Goal: Transaction & Acquisition: Purchase product/service

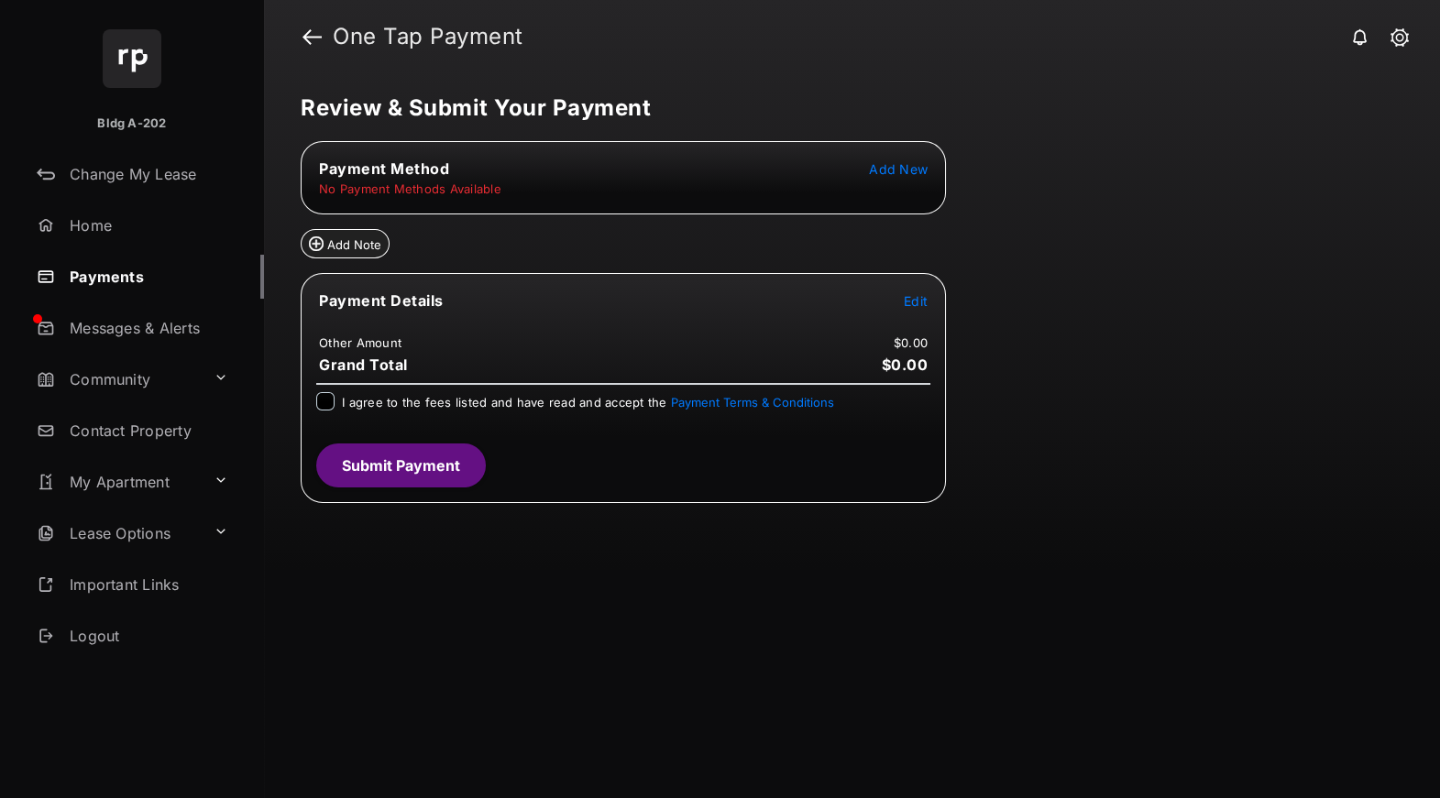
click at [897, 166] on span "Add New" at bounding box center [898, 169] width 59 height 16
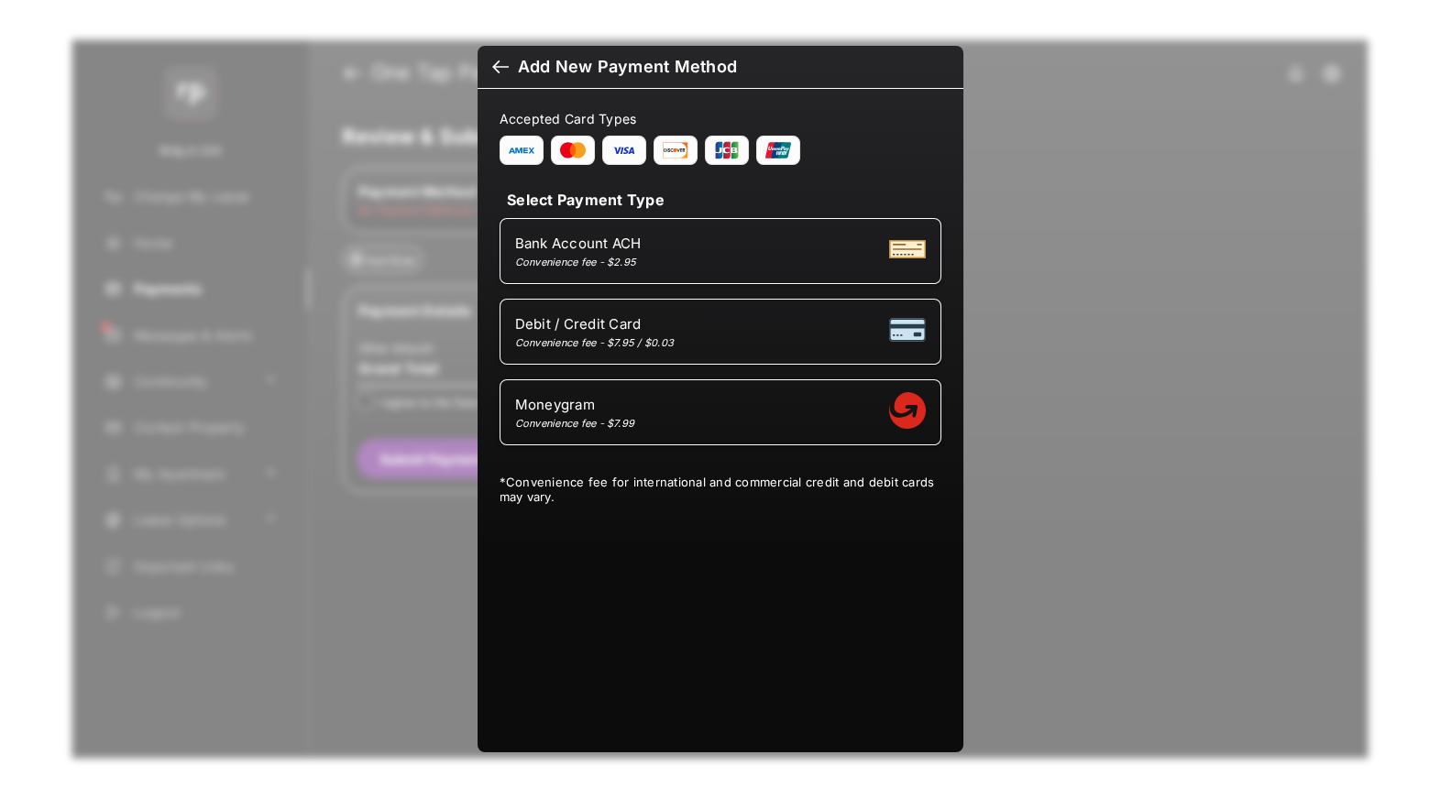
click at [664, 417] on div "Moneygram Convenience fee - $7.99" at bounding box center [720, 412] width 411 height 35
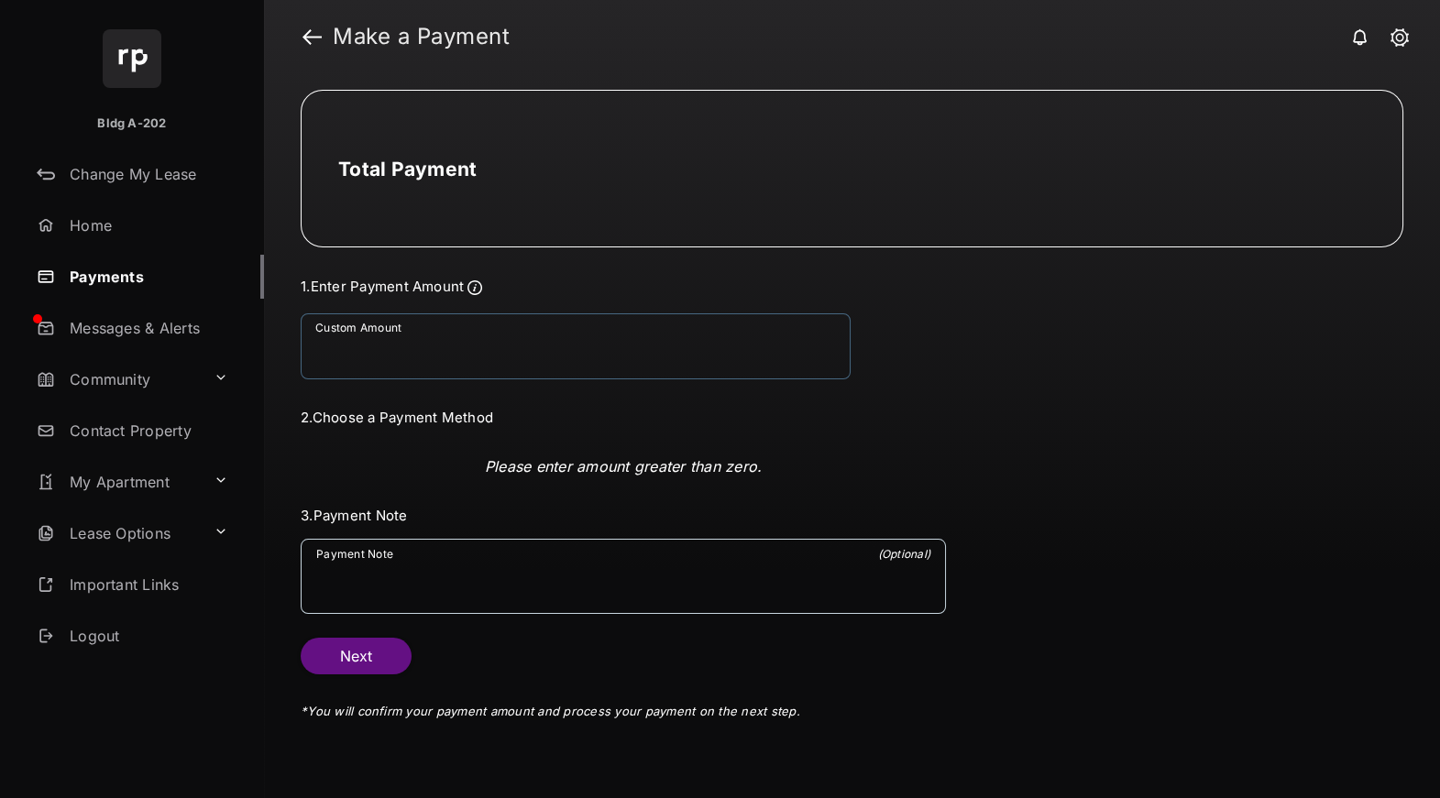
click at [598, 367] on input "Custom Amount" at bounding box center [576, 346] width 550 height 66
click at [116, 282] on link "Payments" at bounding box center [146, 277] width 235 height 44
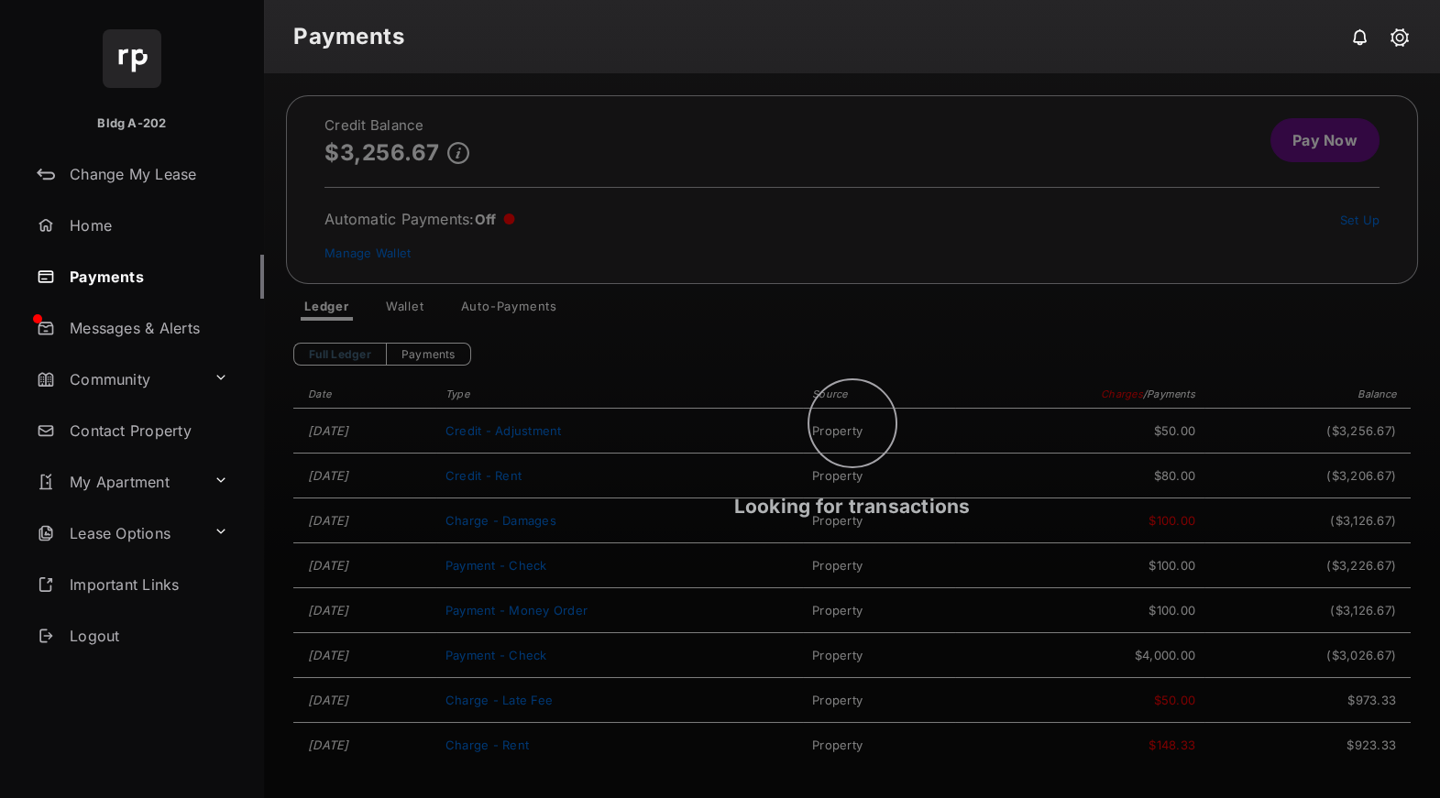
click at [406, 306] on div "Looking for transactions" at bounding box center [852, 435] width 1176 height 725
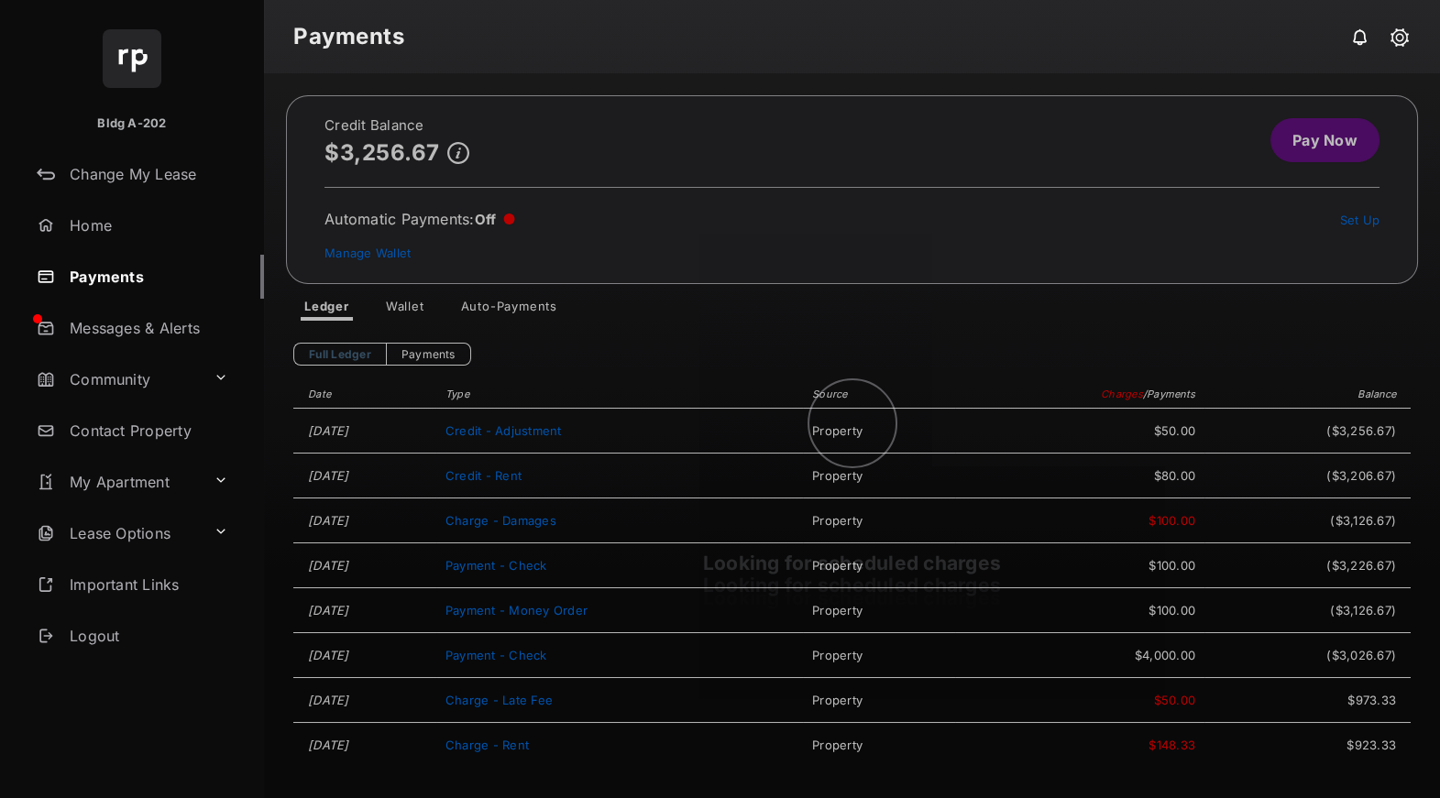
click at [404, 304] on div "Looking for scheduled charges Looking for scheduled charges Looking for schedul…" at bounding box center [852, 435] width 1176 height 725
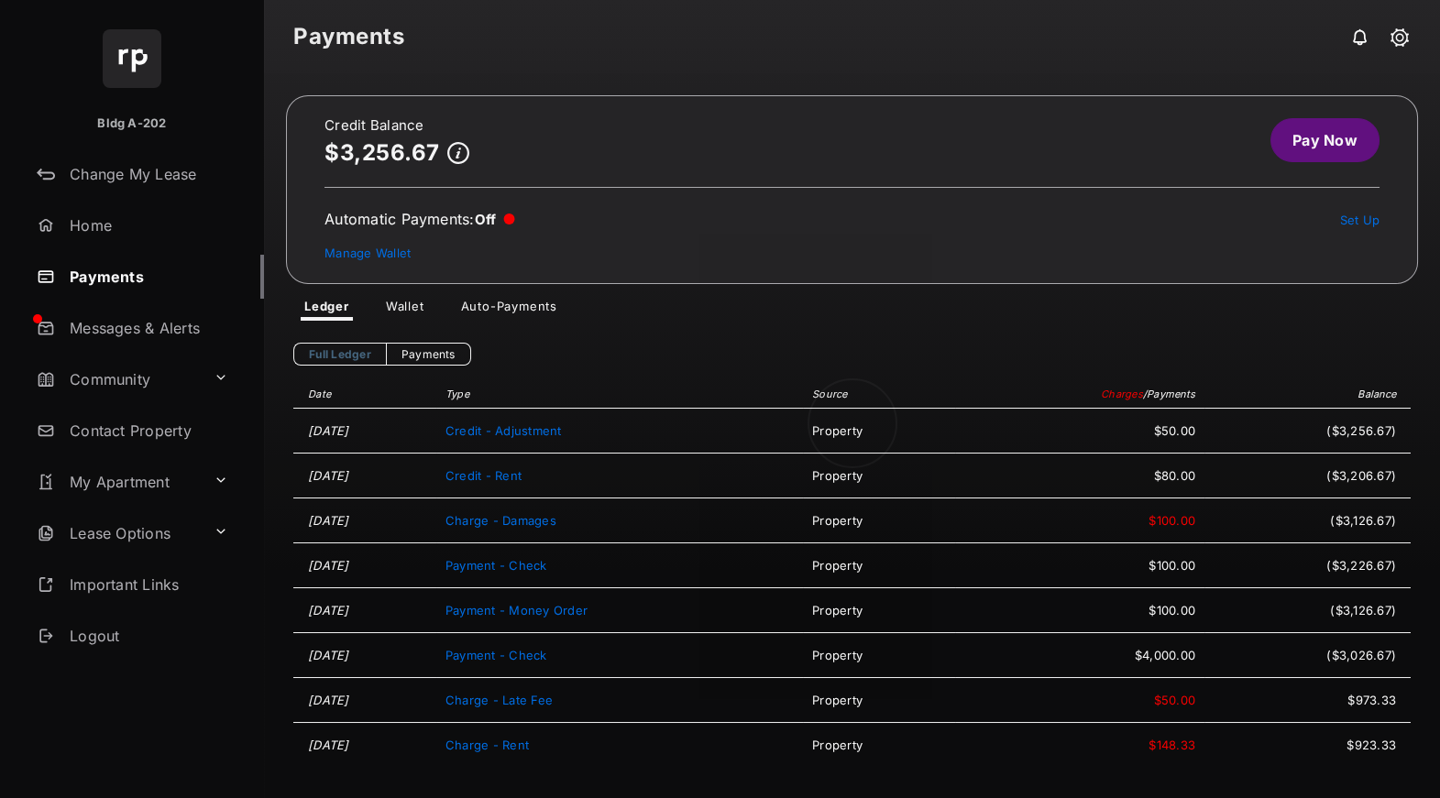
click at [400, 305] on div at bounding box center [852, 435] width 1176 height 725
click at [419, 305] on link "Wallet" at bounding box center [405, 310] width 68 height 22
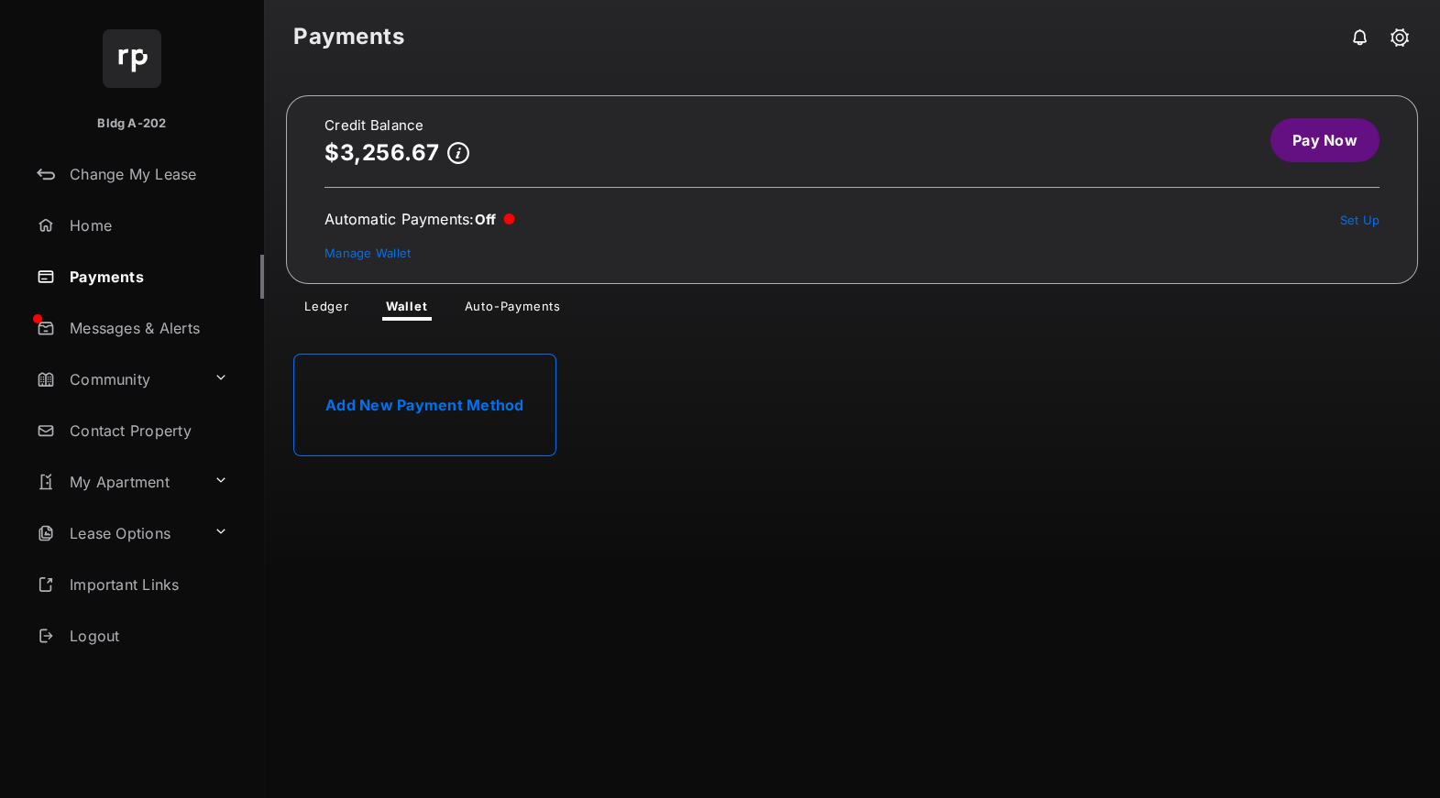
click at [466, 416] on link "Add New Payment Method" at bounding box center [424, 405] width 263 height 103
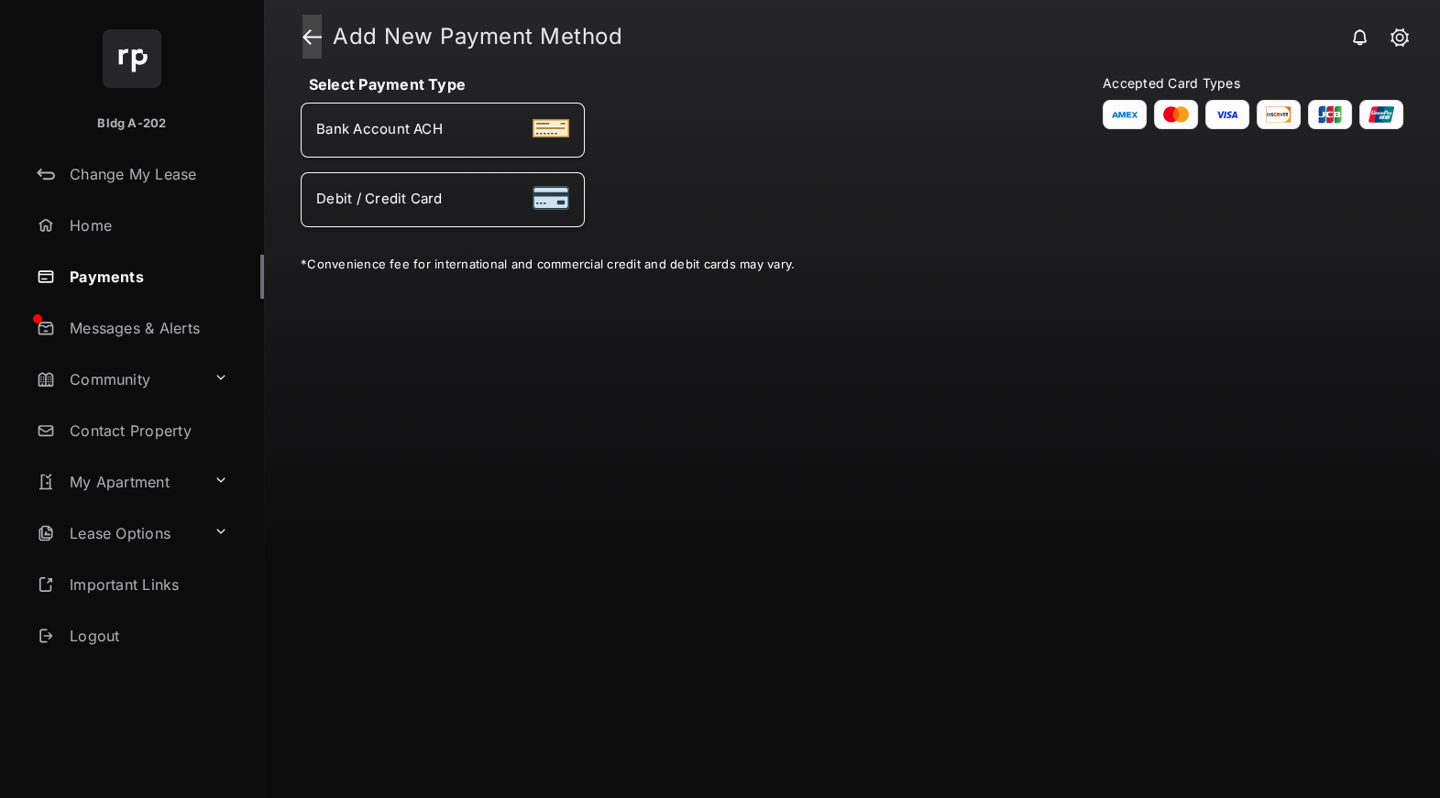
click at [309, 42] on link at bounding box center [311, 37] width 19 height 44
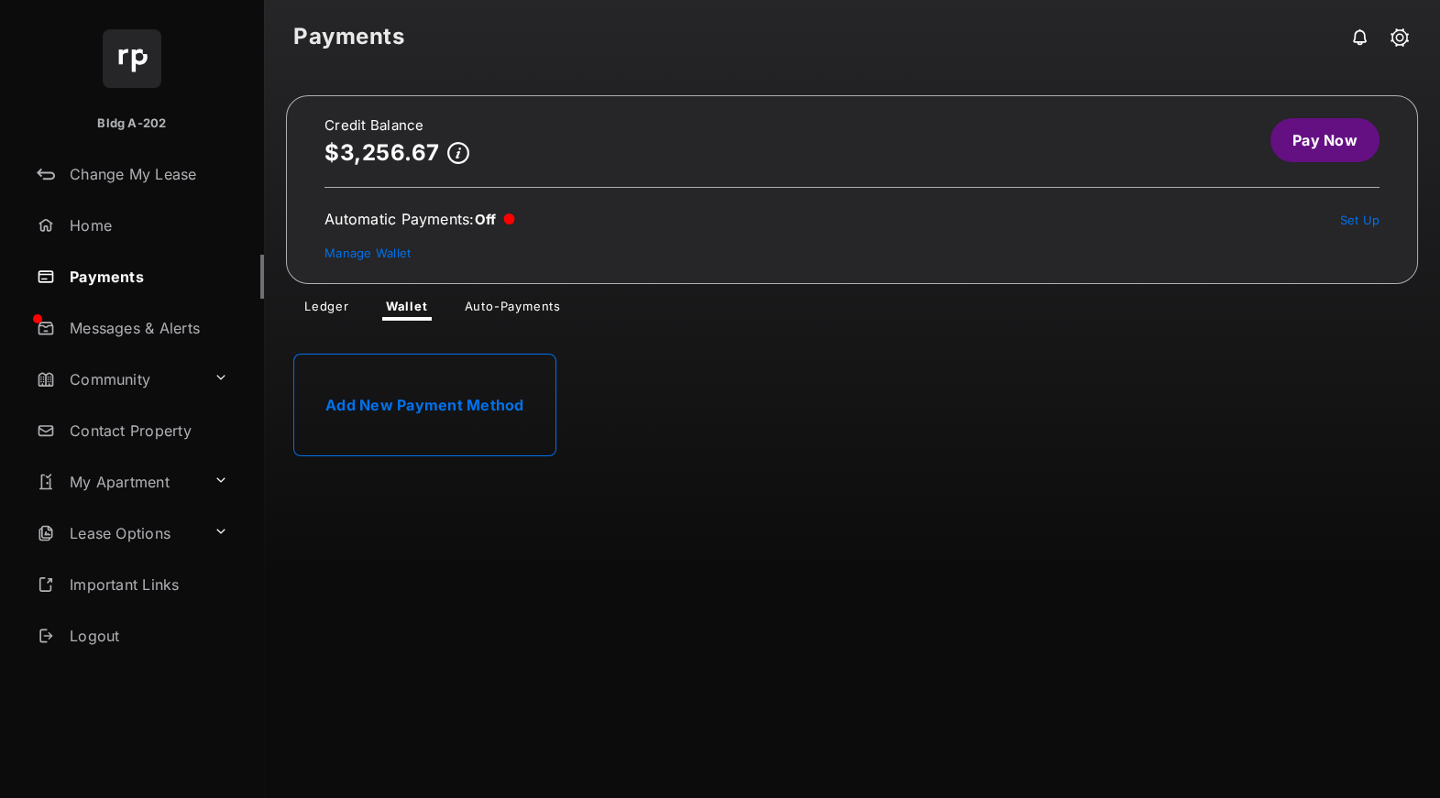
click at [163, 323] on link "Messages & Alerts" at bounding box center [146, 328] width 235 height 44
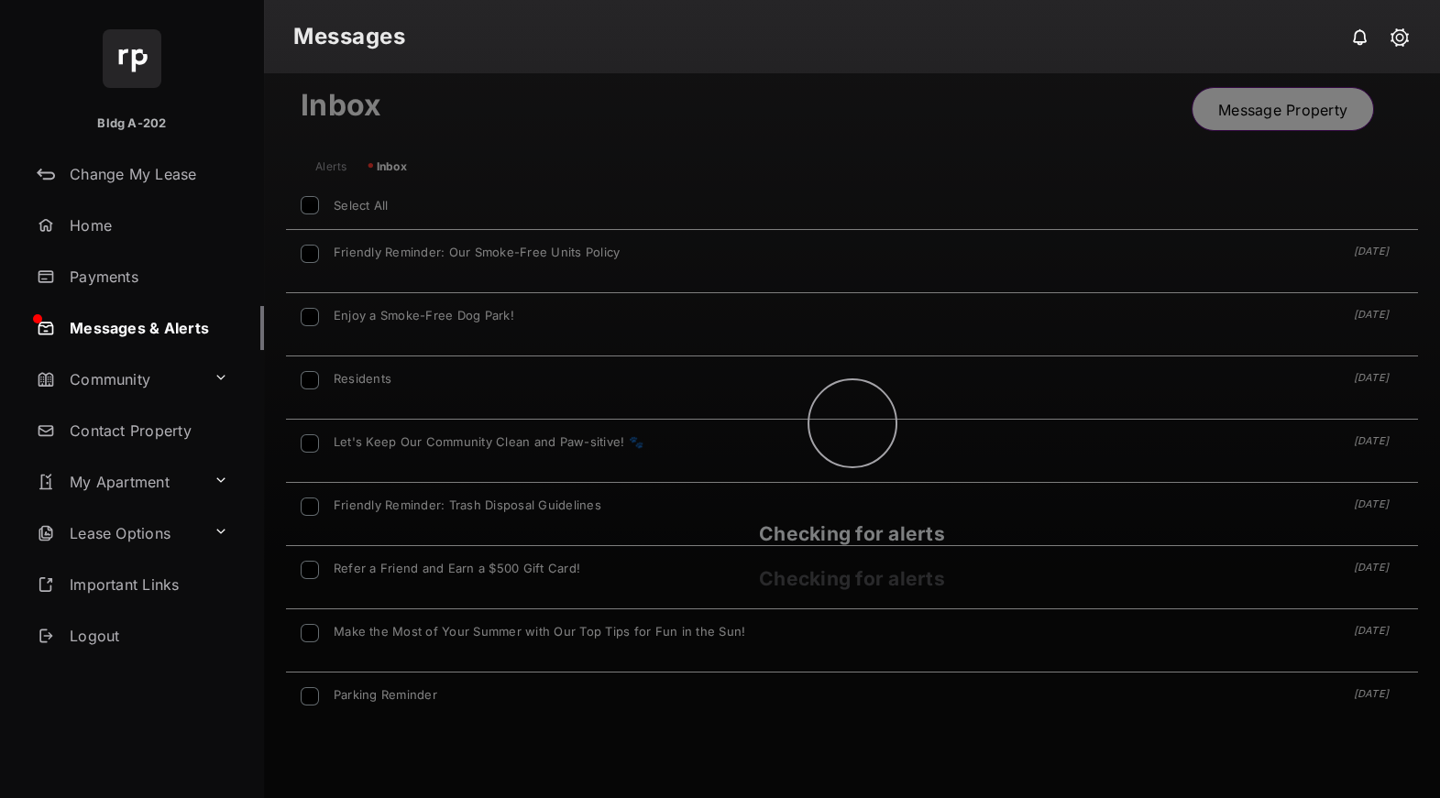
scroll to position [504, 1132]
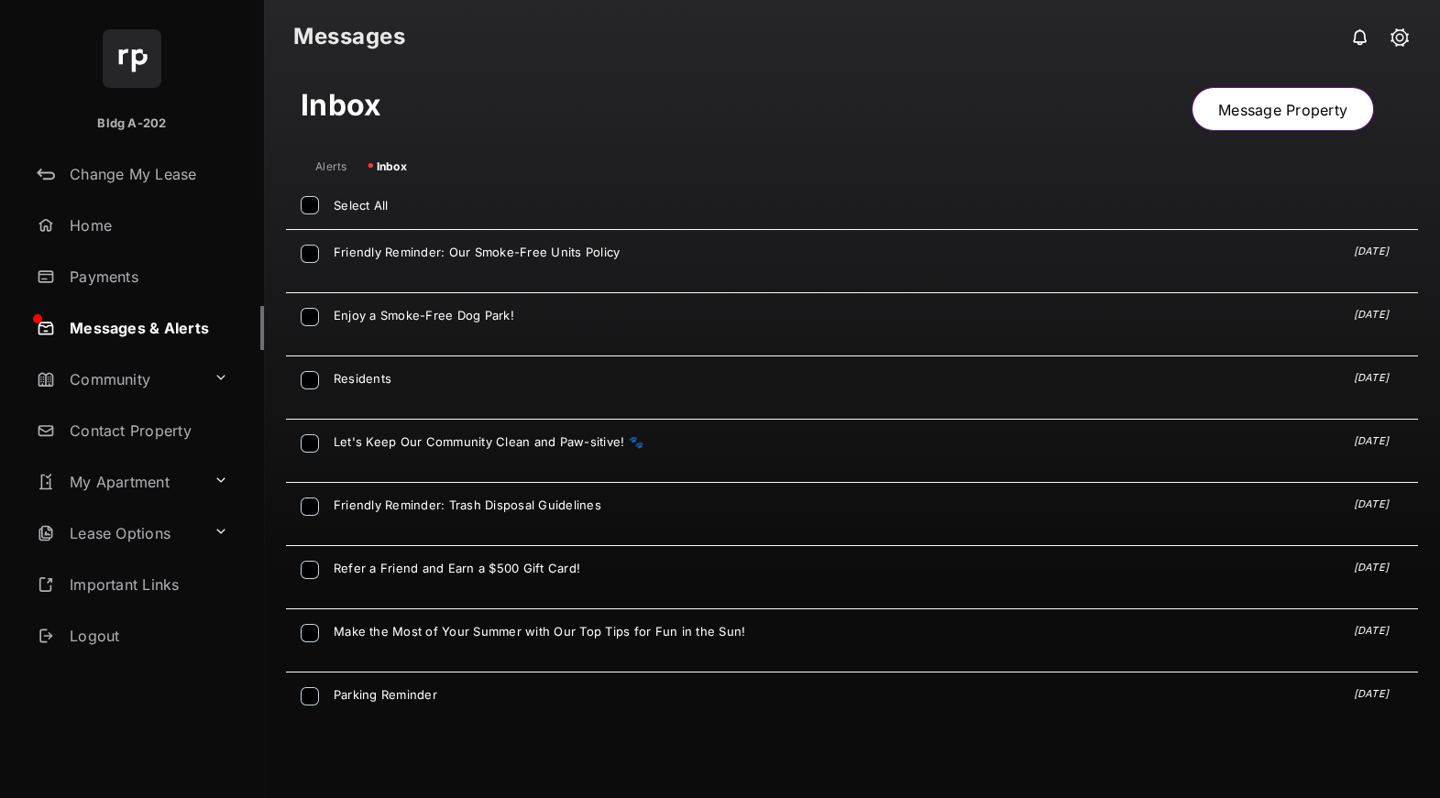
click at [97, 224] on link "Home" at bounding box center [146, 225] width 235 height 44
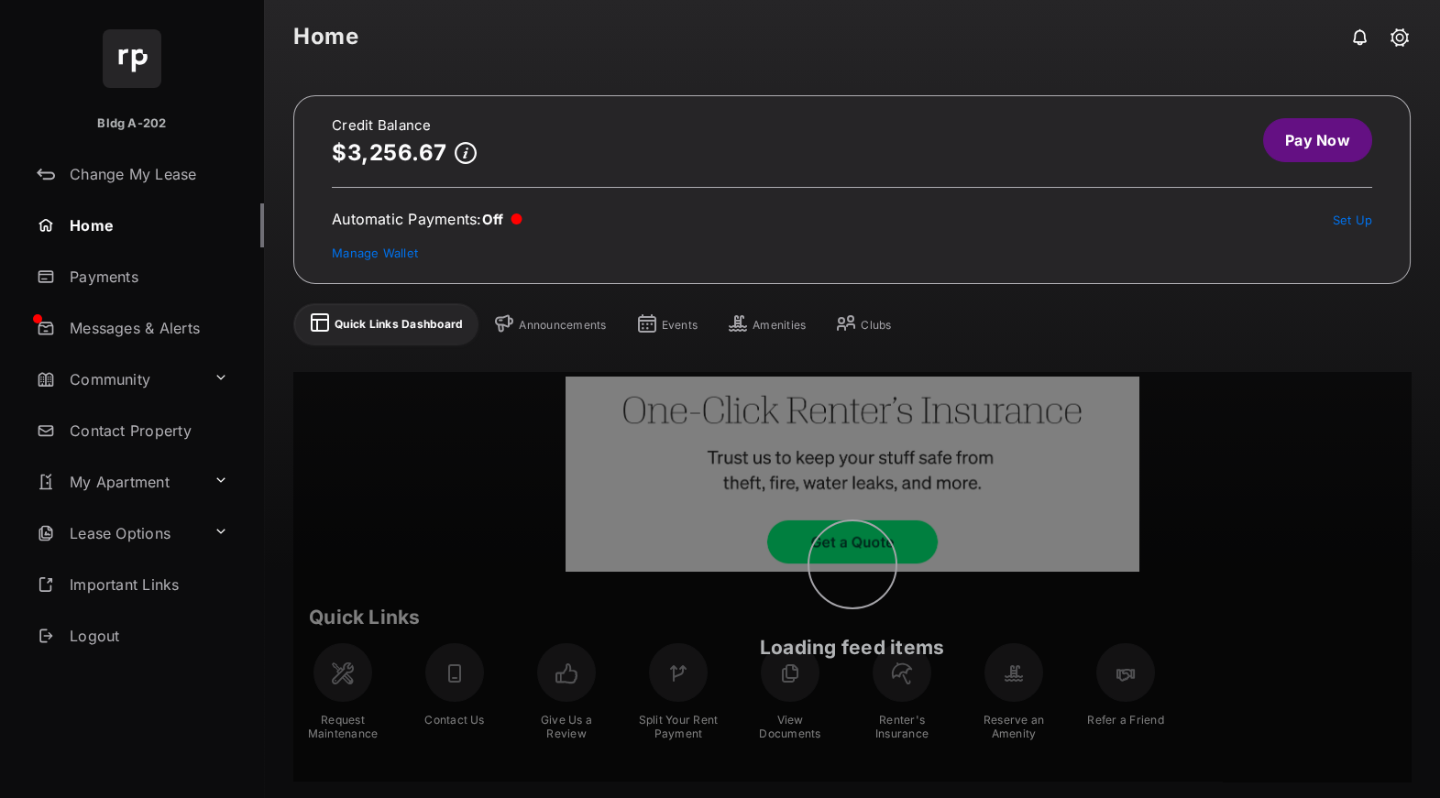
click at [1348, 123] on link "Pay Now" at bounding box center [1317, 140] width 109 height 44
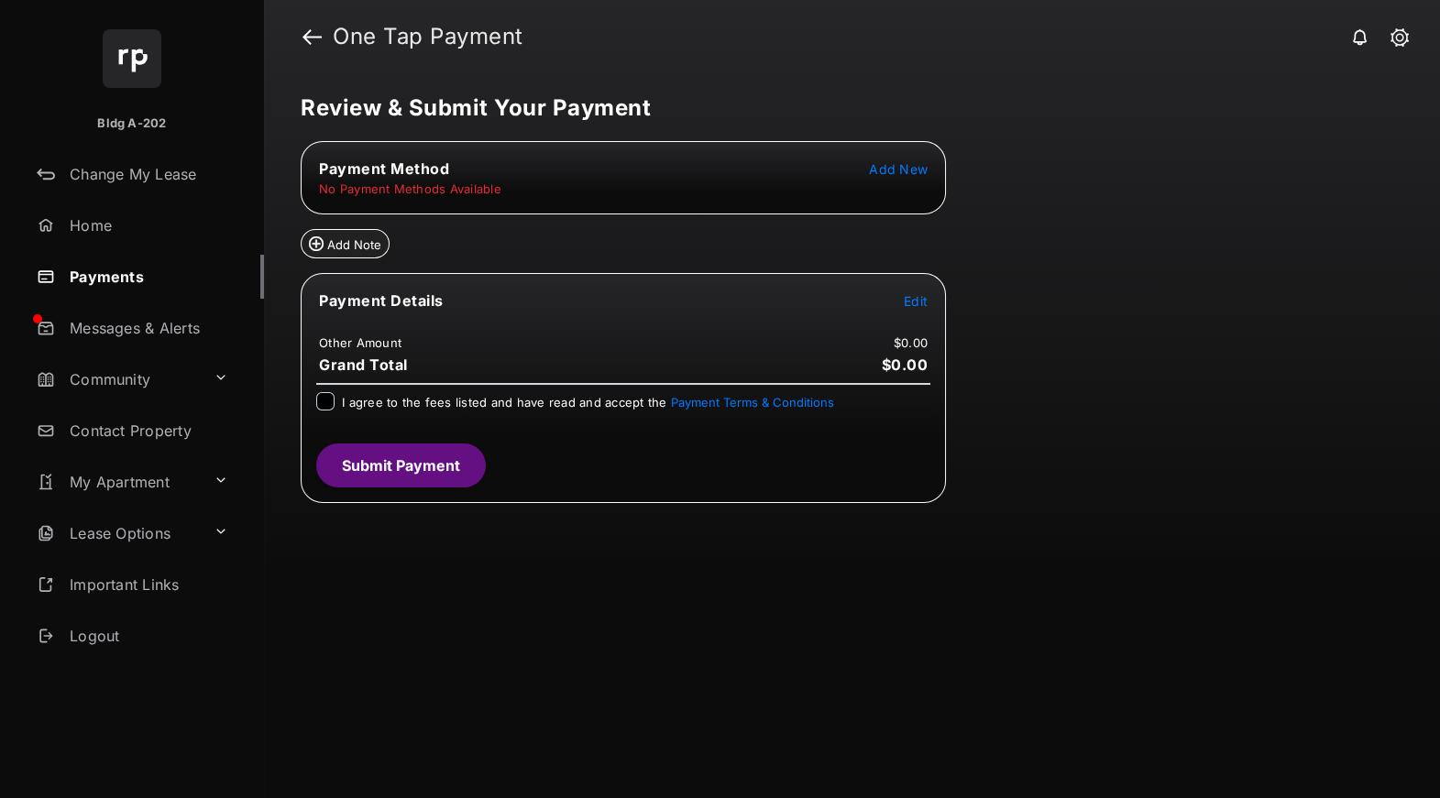
click at [907, 165] on span "Add New" at bounding box center [898, 169] width 59 height 16
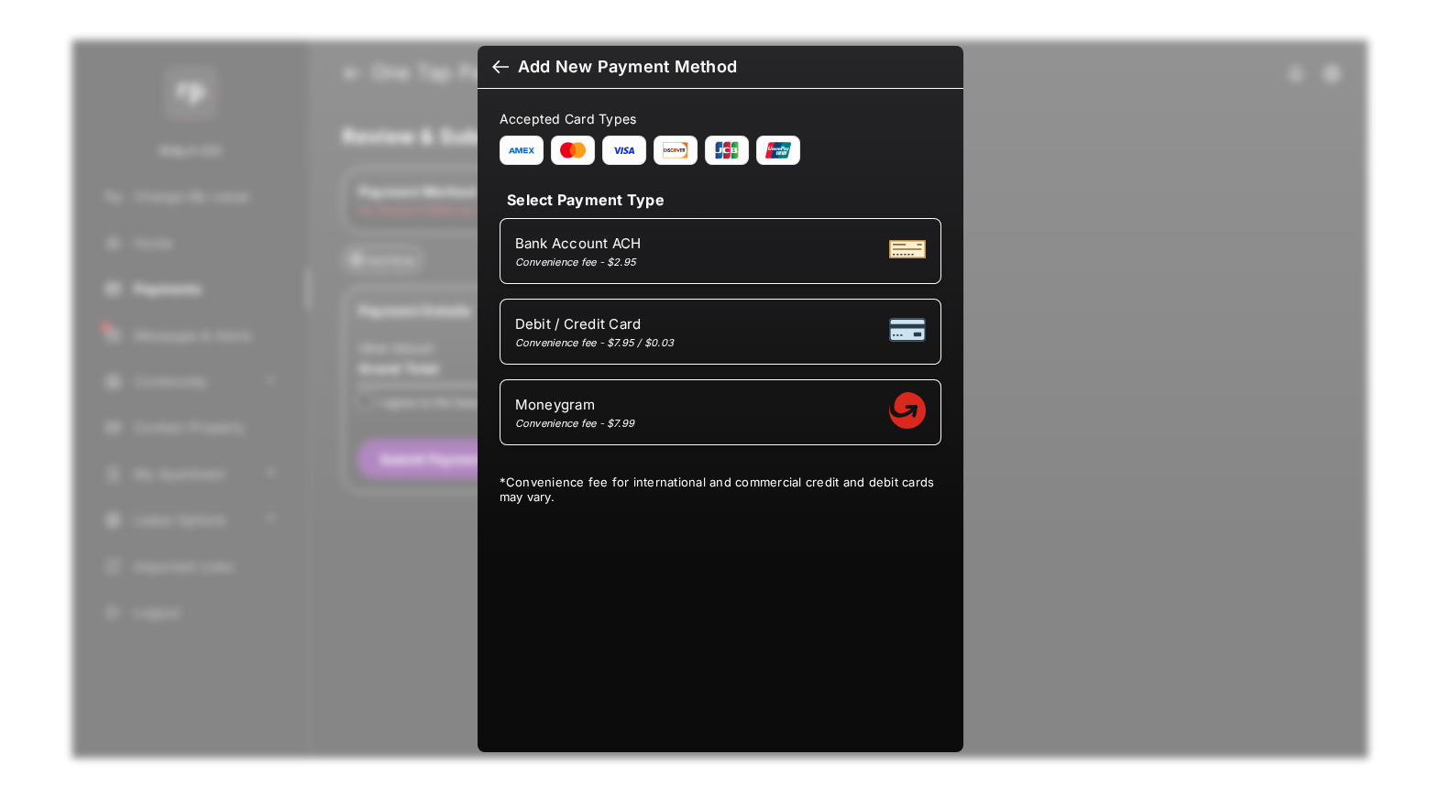
click at [659, 398] on div "Moneygram Convenience fee - $7.99" at bounding box center [720, 412] width 411 height 35
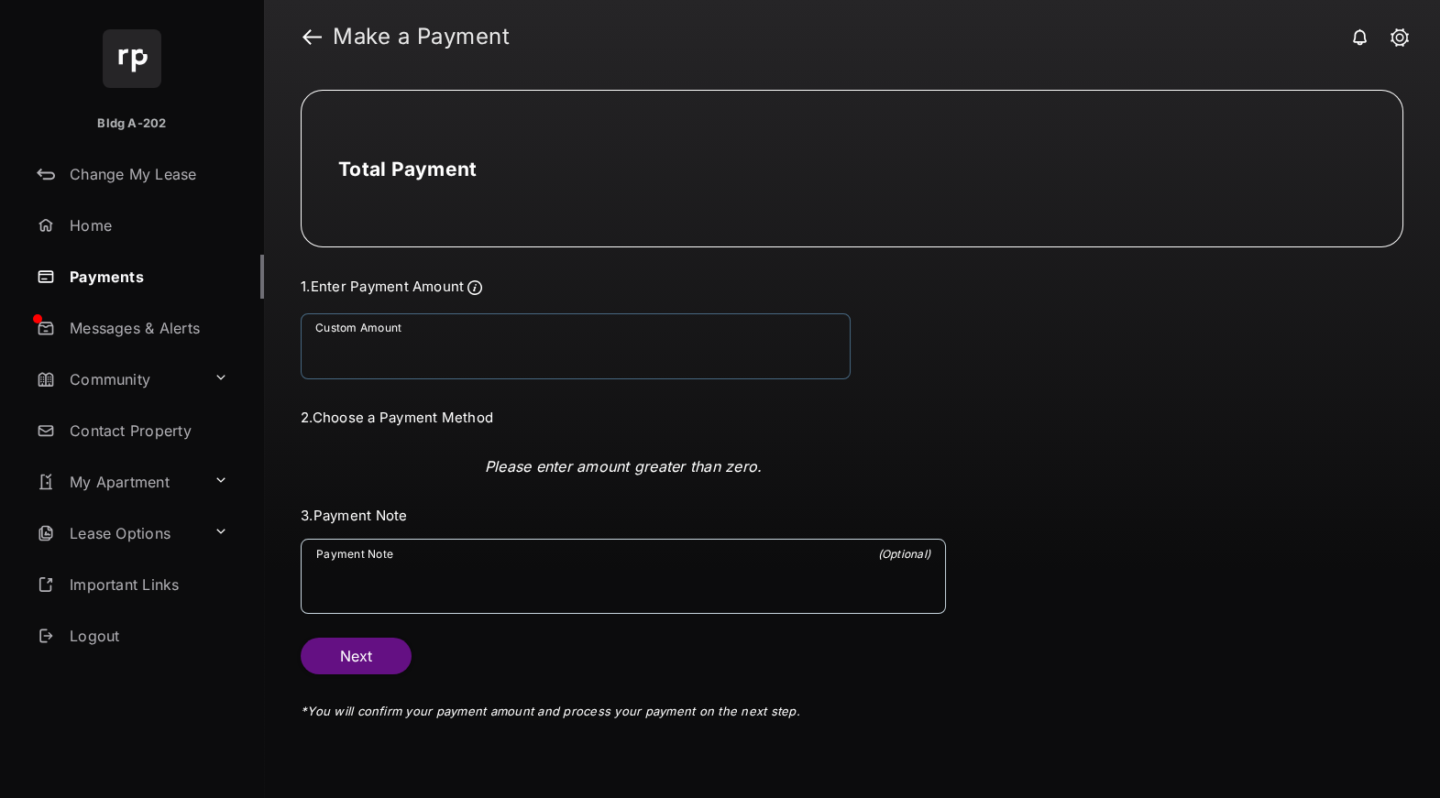
click at [536, 358] on input "Custom Amount" at bounding box center [576, 346] width 550 height 66
click at [543, 467] on p "Please enter amount greater than zero." at bounding box center [623, 466] width 277 height 22
click at [460, 359] on input "Custom Amount" at bounding box center [576, 346] width 550 height 66
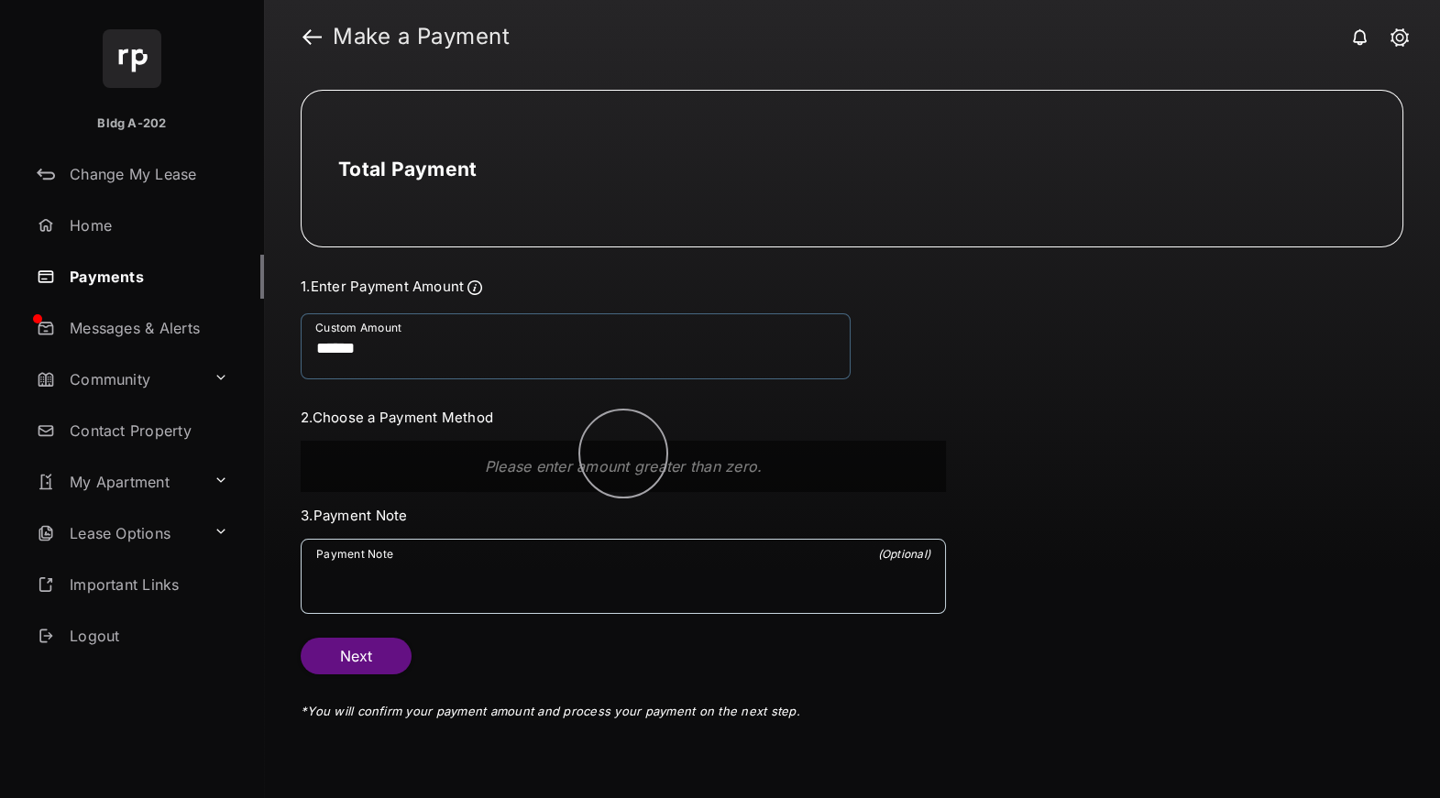
type input "******"
click at [383, 659] on button "Next" at bounding box center [356, 656] width 111 height 37
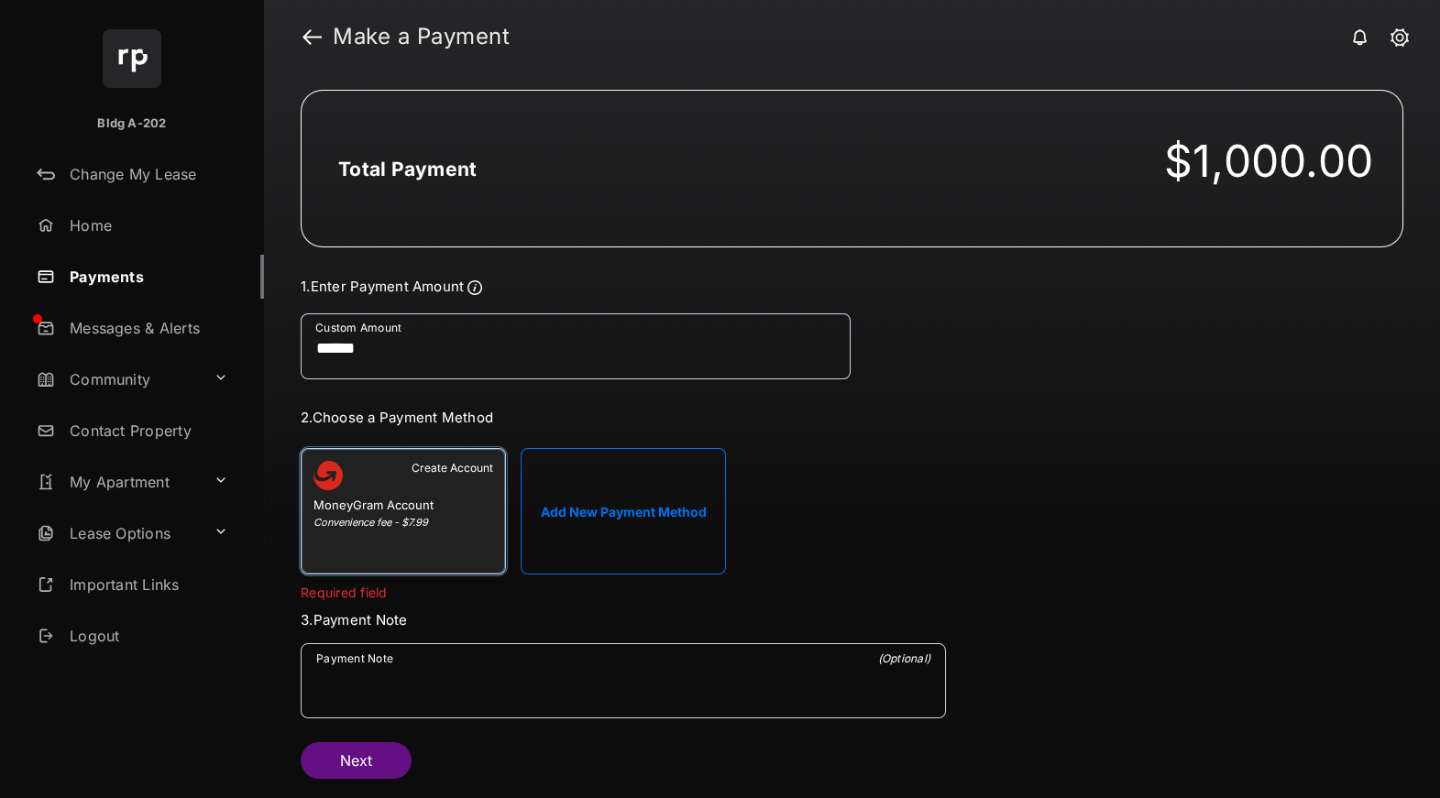
click at [414, 488] on div "Create Account" at bounding box center [403, 479] width 180 height 37
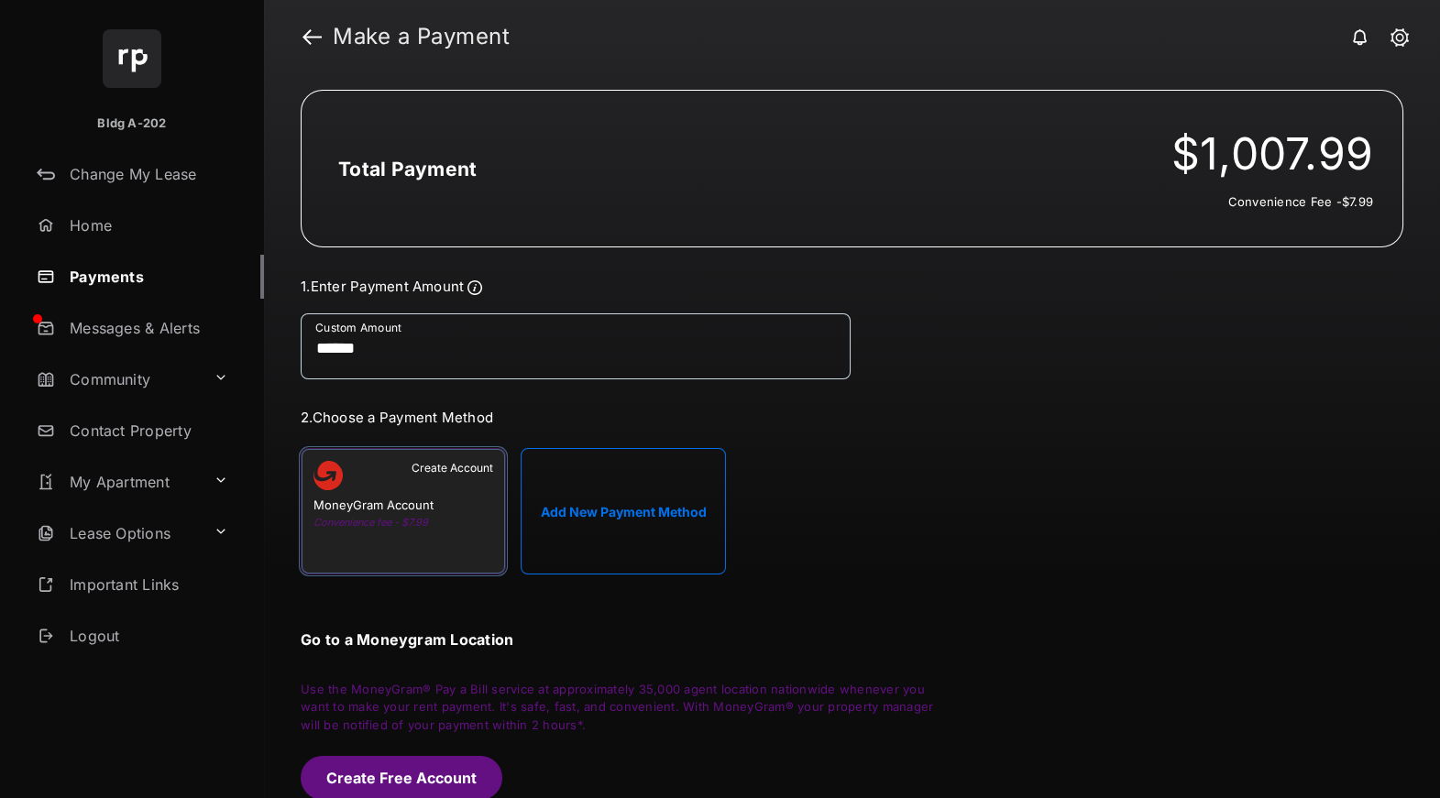
scroll to position [2, 0]
click at [400, 787] on button "Create Free Account" at bounding box center [402, 776] width 202 height 44
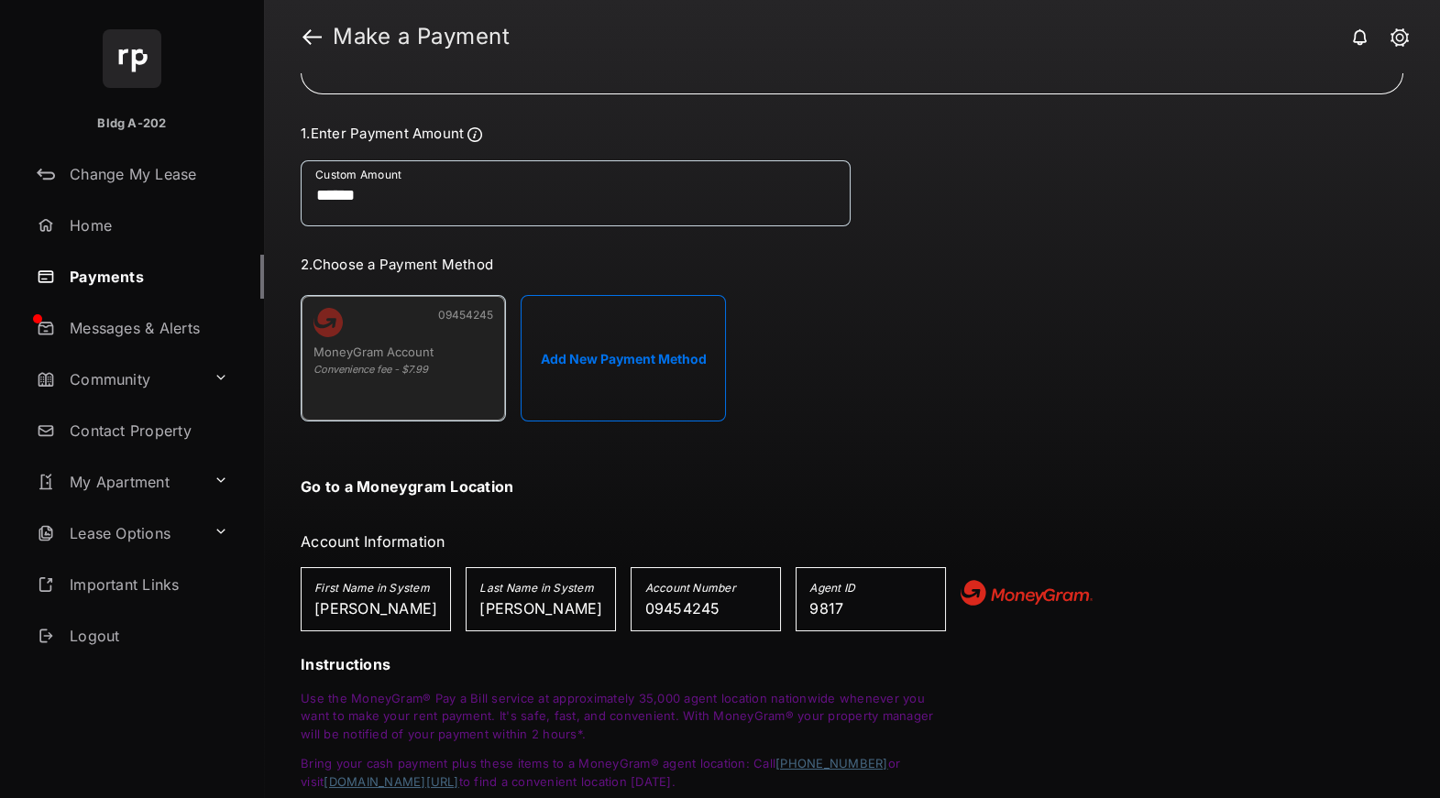
scroll to position [0, 0]
